Goal: Task Accomplishment & Management: Manage account settings

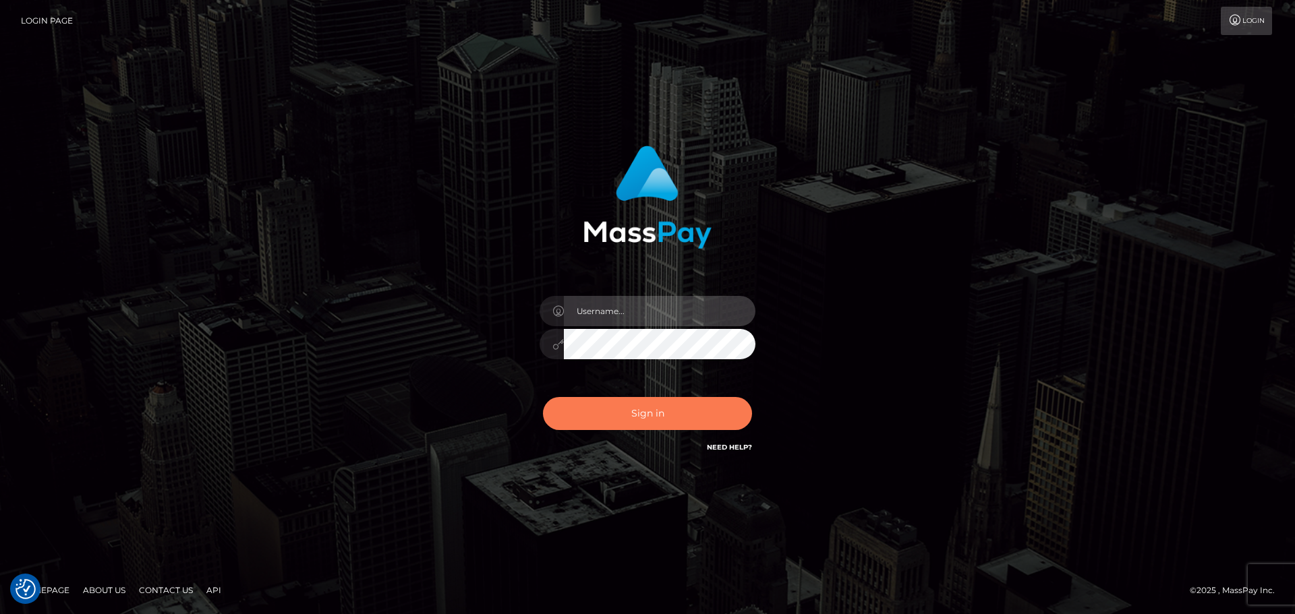
type input "[PERSON_NAME].rollacan"
click at [623, 424] on button "Sign in" at bounding box center [647, 413] width 209 height 33
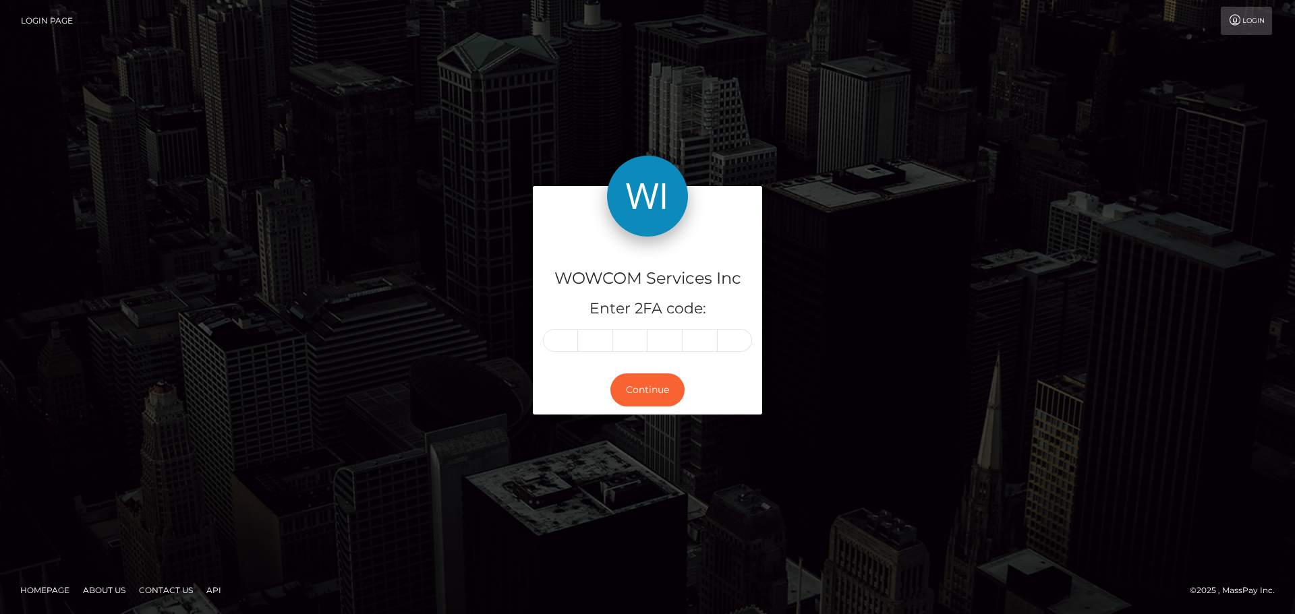
click at [563, 334] on input "text" at bounding box center [560, 340] width 35 height 23
type input "2"
type input "4"
type input "7"
type input "8"
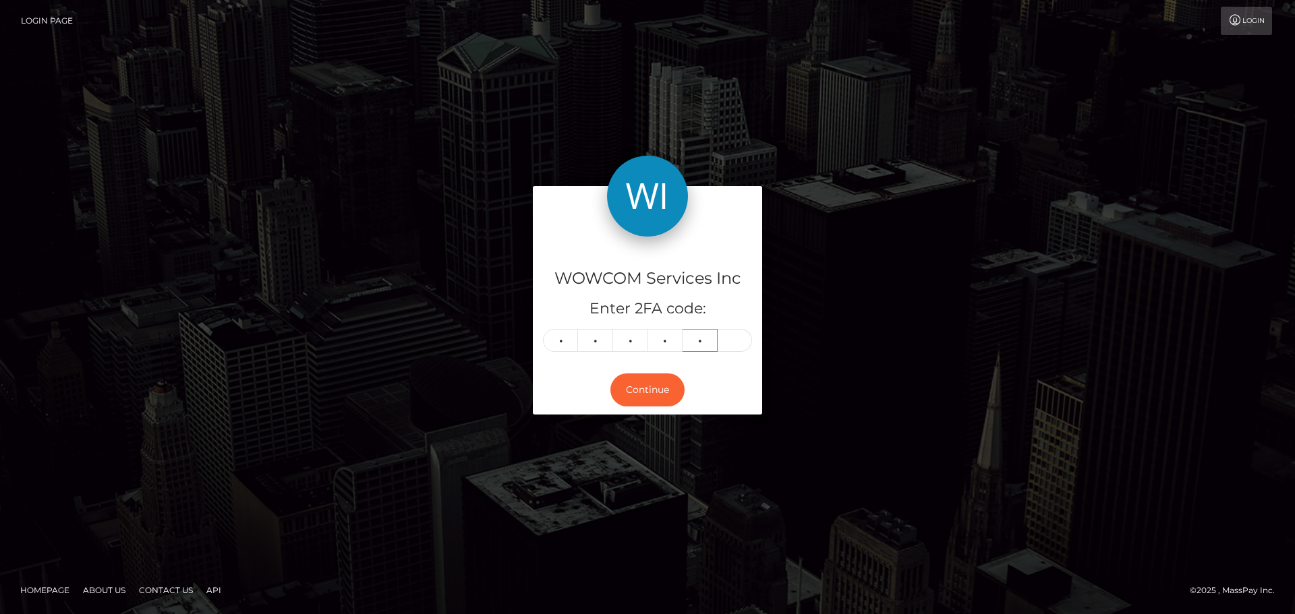
type input "2"
type input "7"
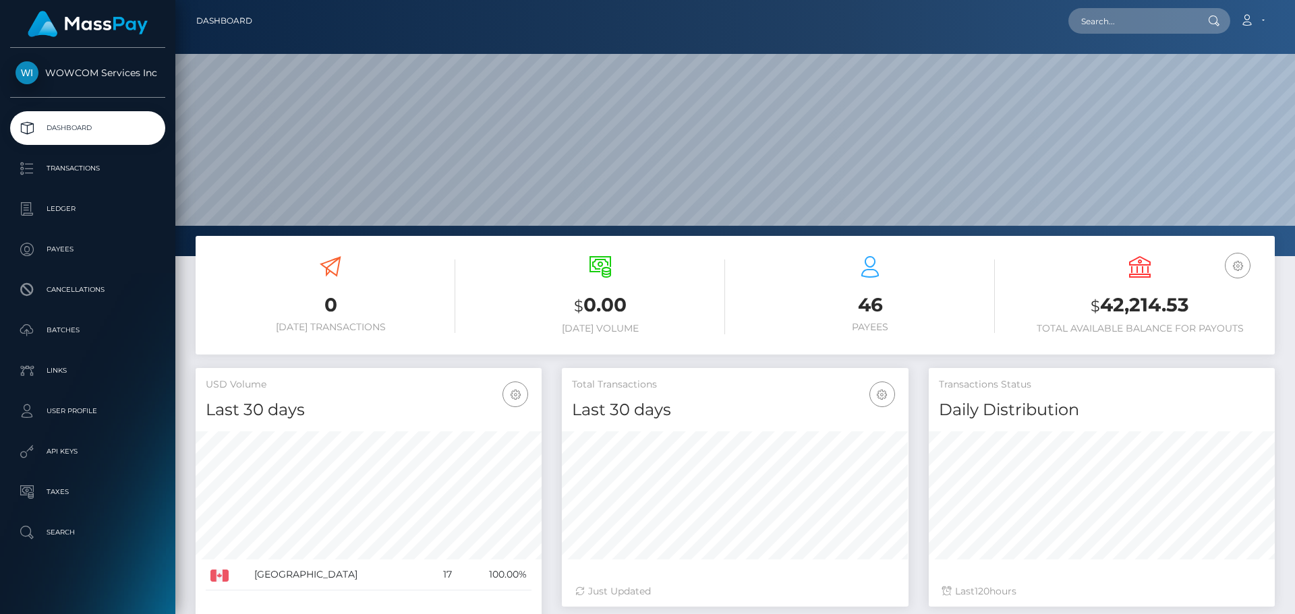
scroll to position [239, 347]
click at [1259, 30] on link "Account" at bounding box center [1252, 21] width 40 height 28
click at [1232, 91] on link "Logout" at bounding box center [1220, 86] width 108 height 25
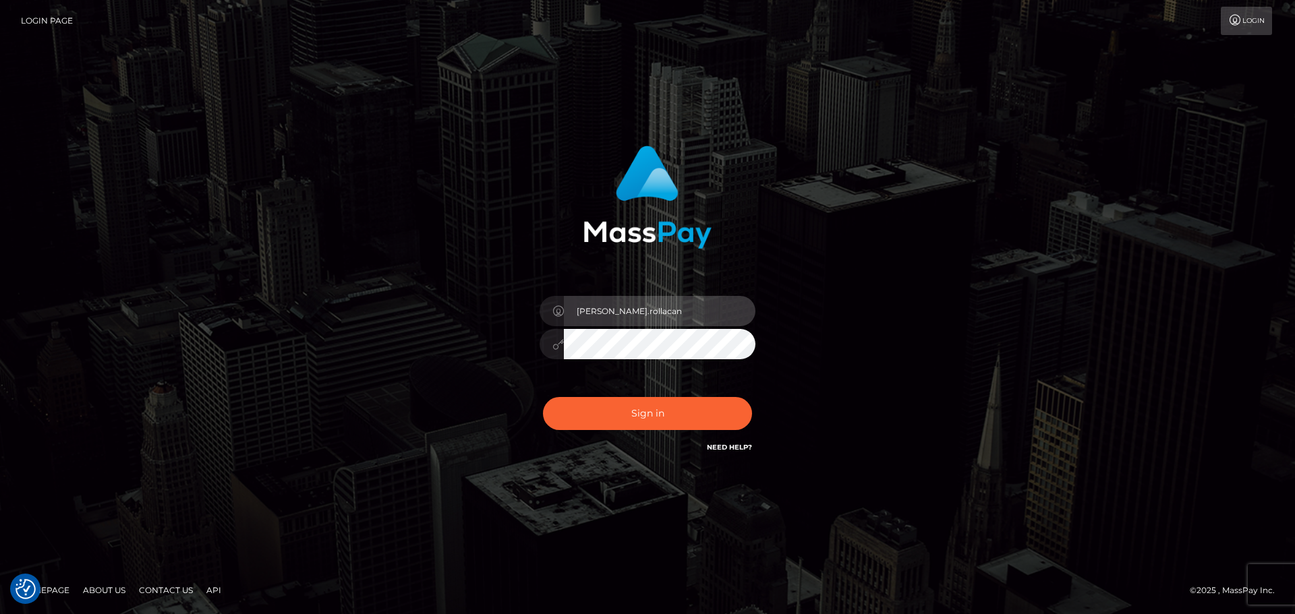
click at [674, 299] on input "Victor.rollacan" at bounding box center [660, 311] width 192 height 30
type input "Victor.wowcan2"
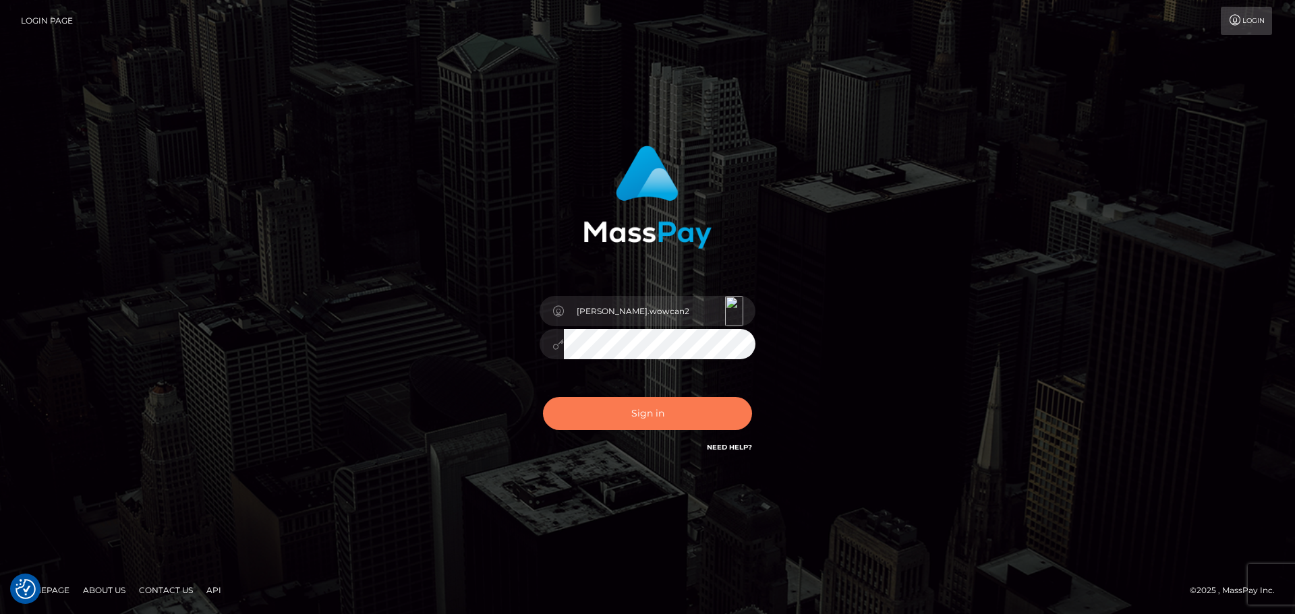
click at [689, 426] on button "Sign in" at bounding box center [647, 413] width 209 height 33
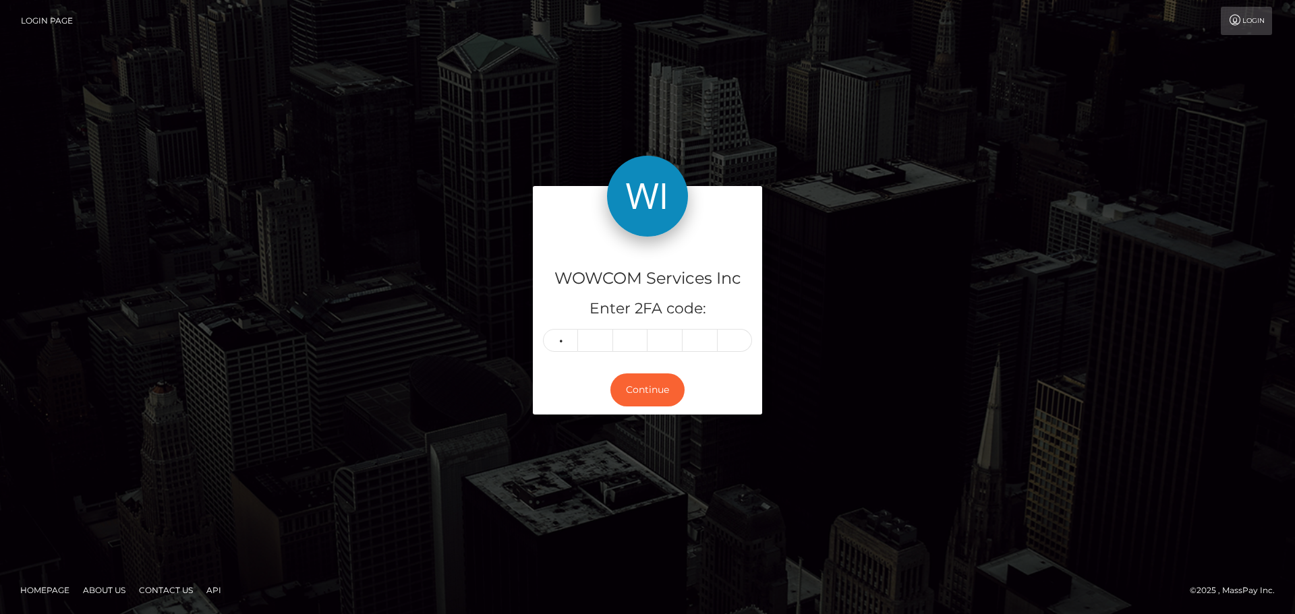
type input "2"
type input "8"
type input "0"
type input "6"
type input "0"
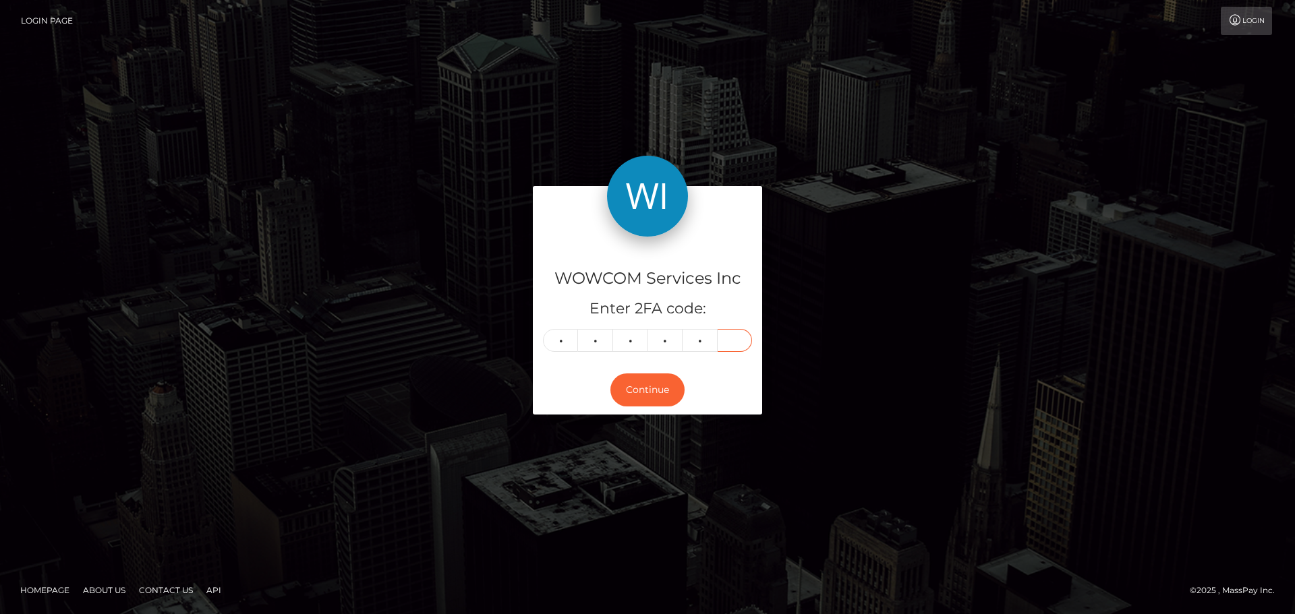
type input "6"
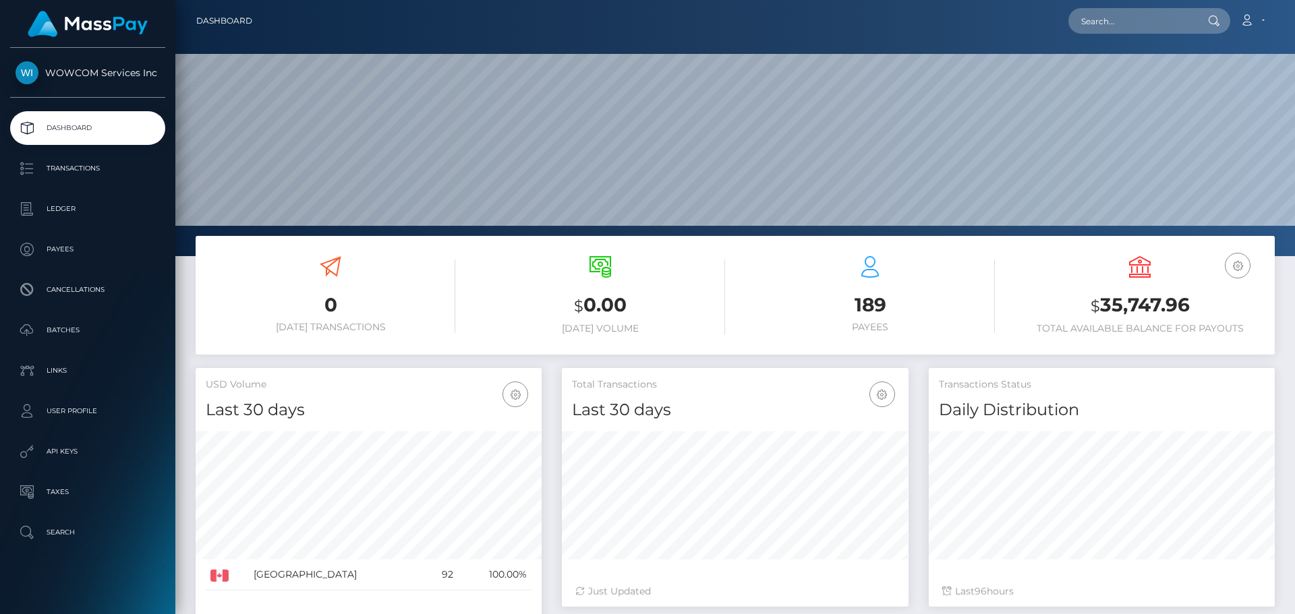
scroll to position [239, 347]
